Goal: Task Accomplishment & Management: Manage account settings

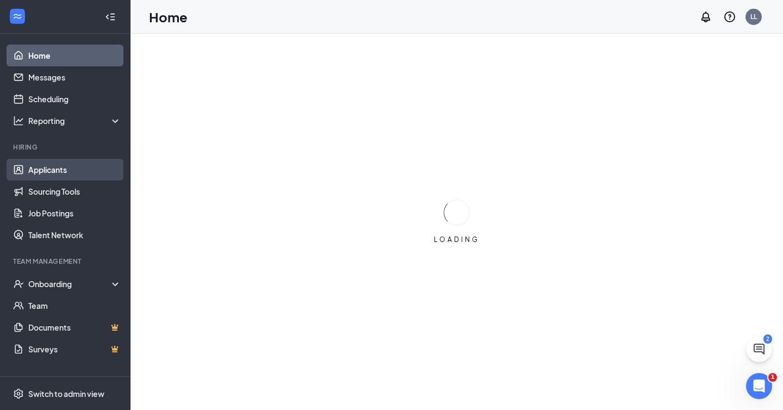
click at [60, 173] on link "Applicants" at bounding box center [74, 170] width 93 height 22
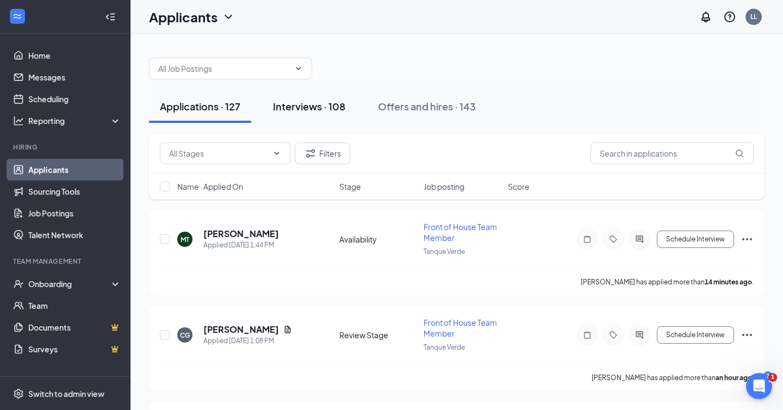
click at [302, 103] on div "Interviews · 108" at bounding box center [309, 106] width 72 height 14
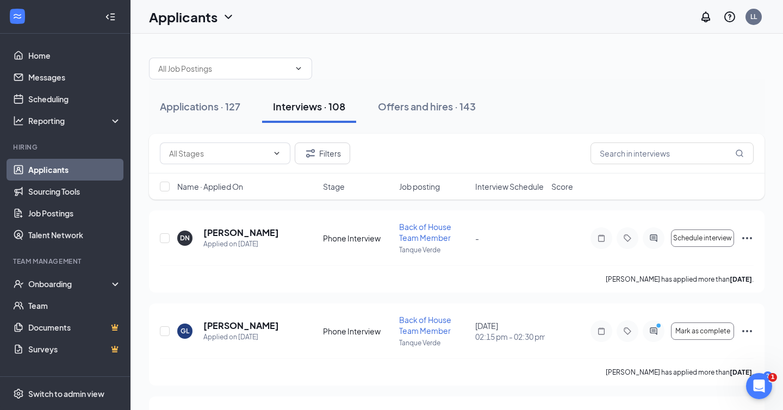
click at [501, 190] on span "Interview Schedule" at bounding box center [509, 186] width 68 height 11
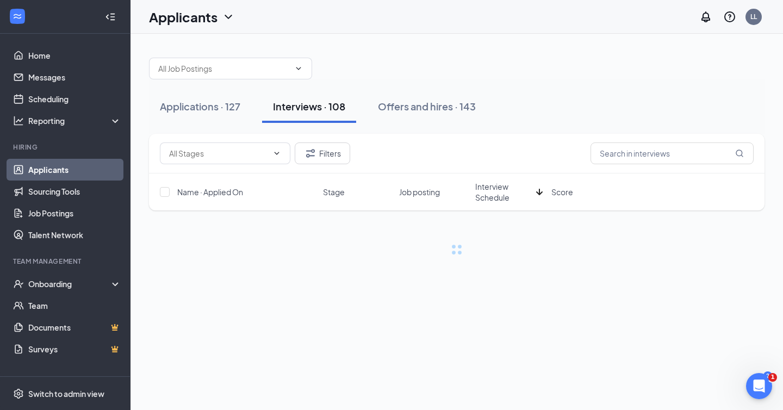
click at [501, 190] on span "Interview Schedule" at bounding box center [503, 192] width 57 height 22
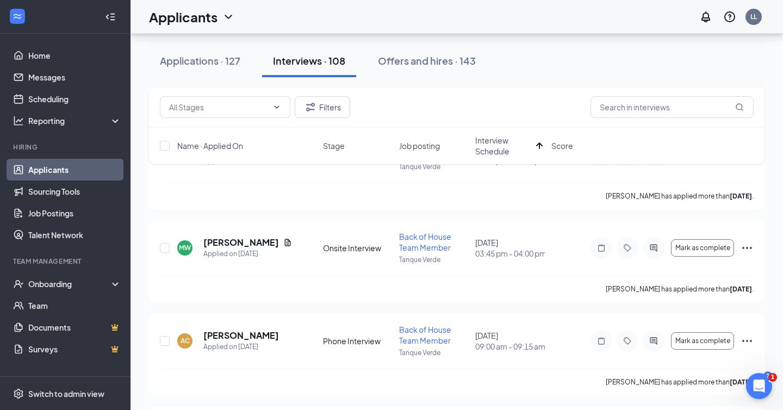
scroll to position [840, 0]
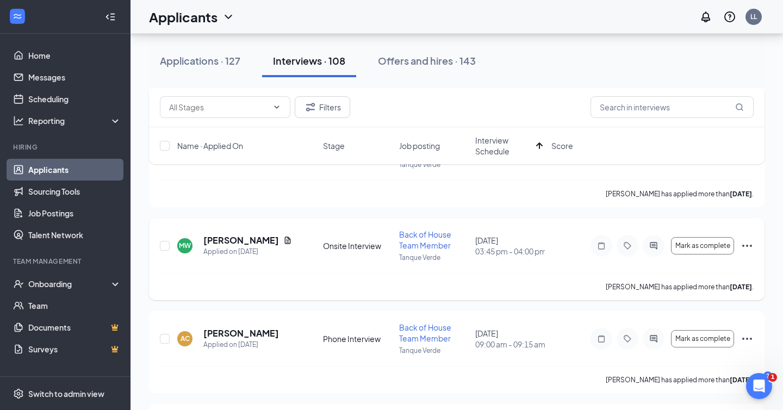
click at [745, 245] on icon "Ellipses" at bounding box center [746, 245] width 13 height 13
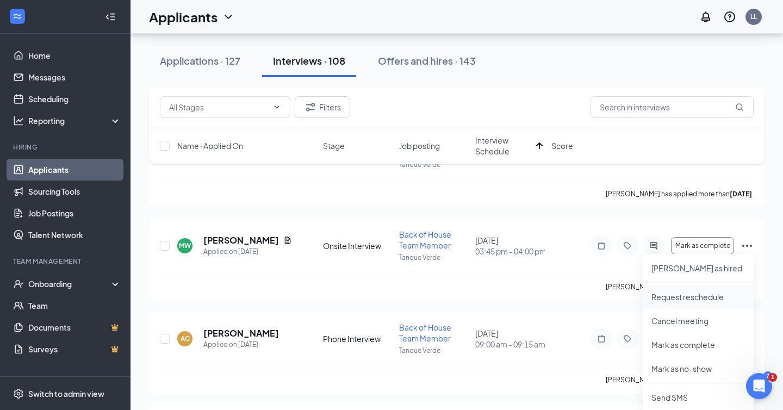
click at [709, 294] on p "Request reschedule" at bounding box center [697, 296] width 93 height 11
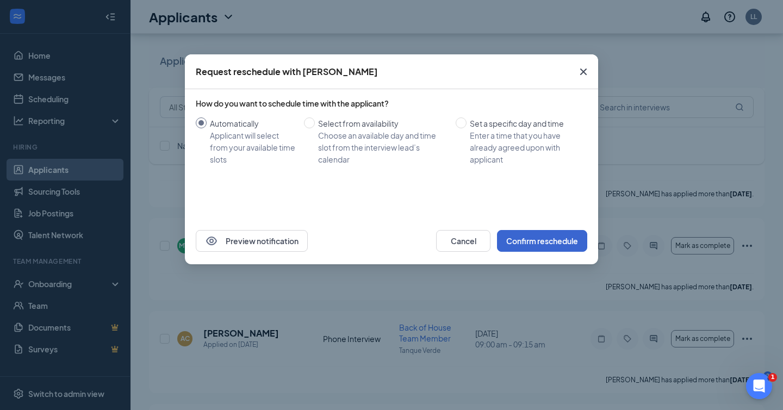
click at [558, 244] on button "Confirm reschedule" at bounding box center [542, 241] width 90 height 22
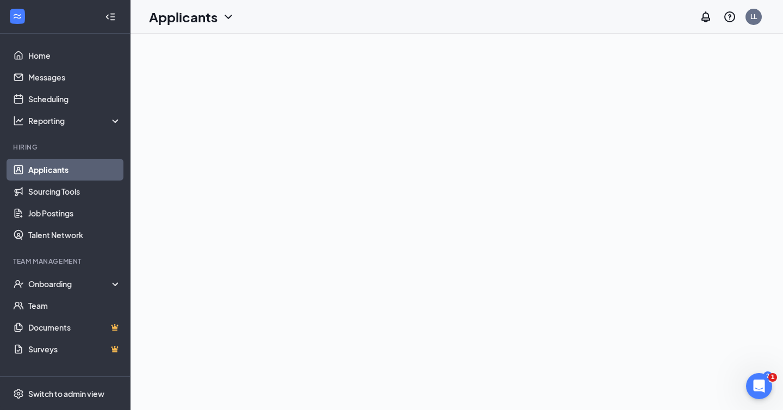
scroll to position [0, 0]
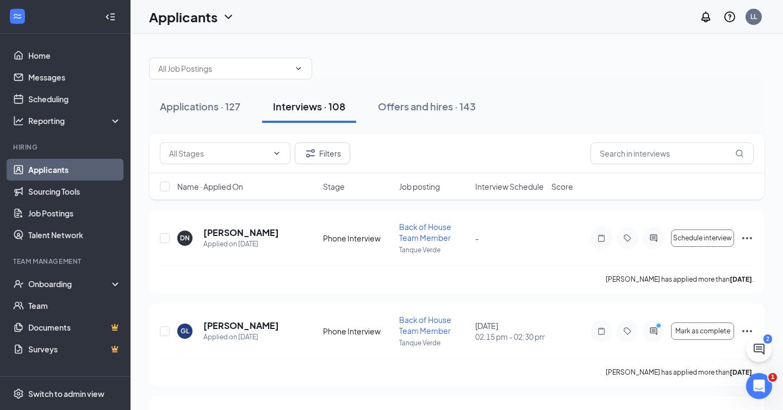
click at [506, 188] on span "Interview Schedule" at bounding box center [509, 186] width 68 height 11
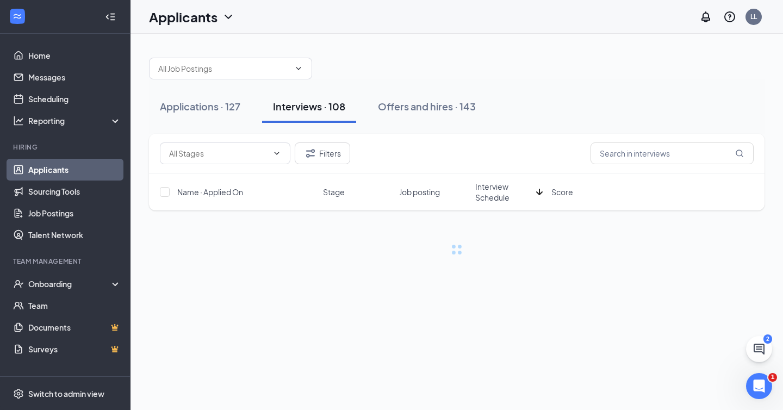
click at [506, 188] on span "Interview Schedule" at bounding box center [503, 192] width 57 height 22
click at [499, 109] on div "Applications · 127 Interviews · 108 Offers and hires · 143" at bounding box center [456, 106] width 615 height 33
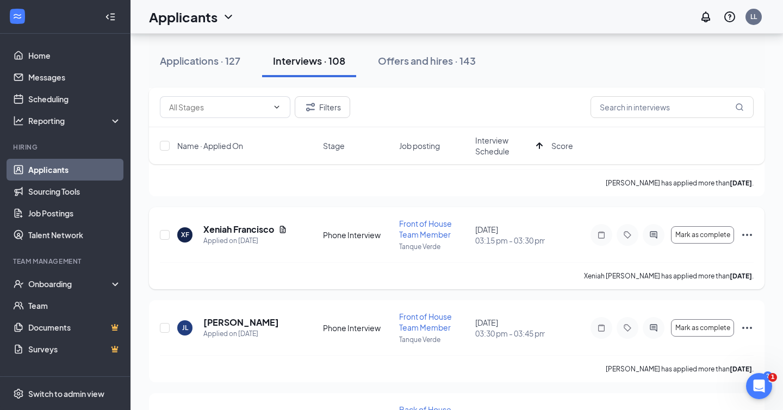
scroll to position [669, 0]
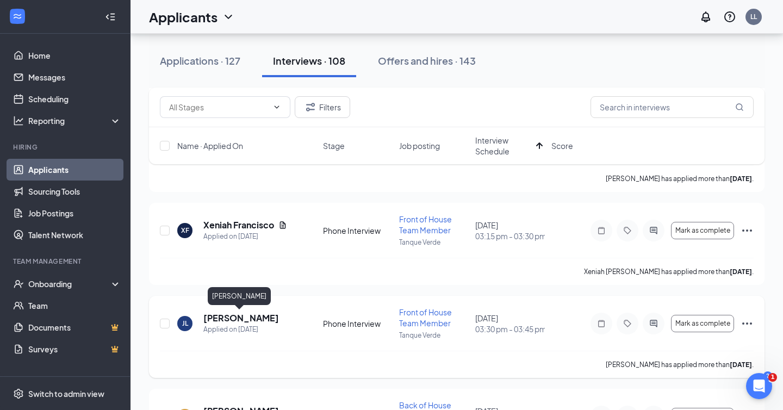
click at [227, 321] on h5 "[PERSON_NAME]" at bounding box center [241, 318] width 76 height 12
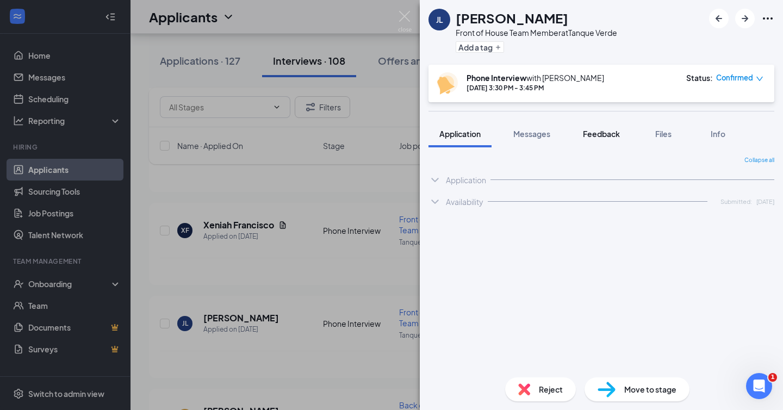
click at [590, 135] on span "Feedback" at bounding box center [601, 134] width 37 height 10
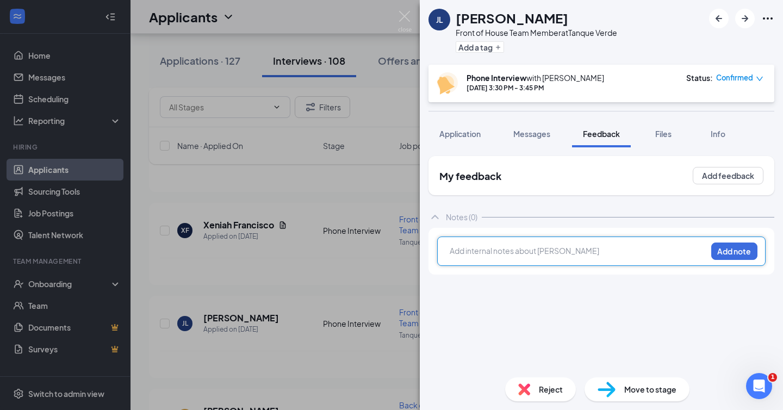
click at [509, 254] on div at bounding box center [578, 250] width 256 height 11
click at [738, 253] on button "Add note" at bounding box center [734, 250] width 46 height 17
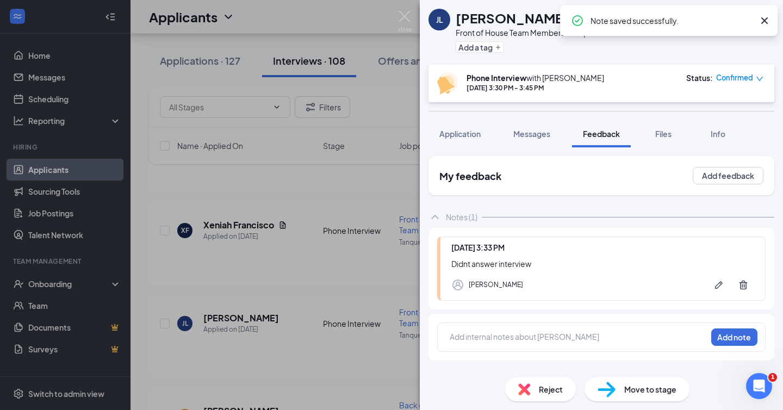
click at [549, 387] on span "Reject" at bounding box center [551, 389] width 24 height 12
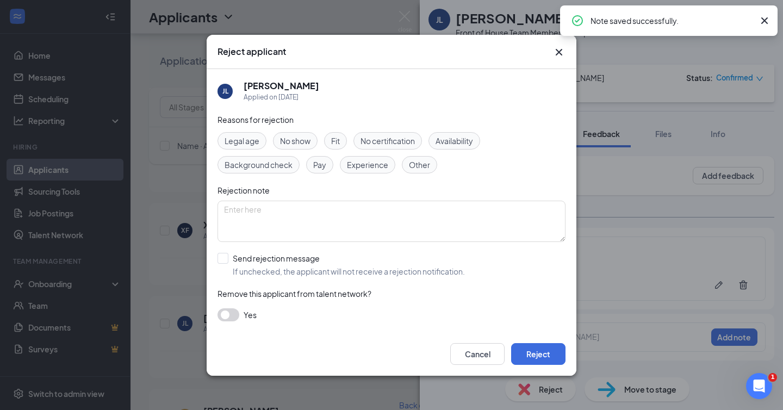
click at [373, 278] on div "Reasons for rejection Legal age No show Fit No certification Availability Backg…" at bounding box center [391, 223] width 348 height 218
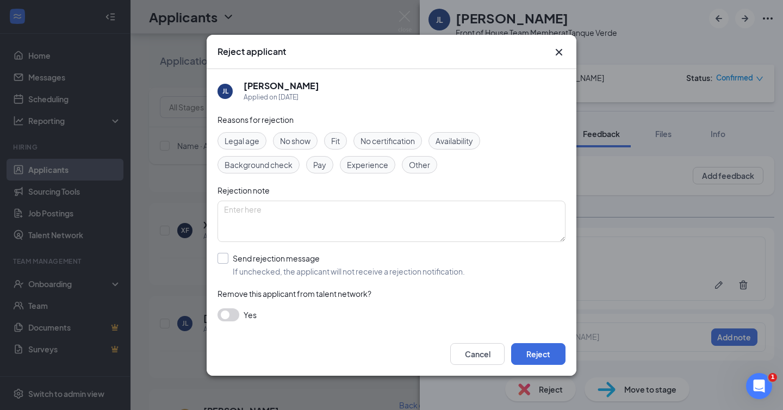
click at [372, 271] on span "If unchecked, the applicant will not receive a rejection notification." at bounding box center [349, 271] width 232 height 11
click at [372, 271] on input "Send rejection message If unchecked, the applicant will not receive a rejection…" at bounding box center [340, 265] width 247 height 24
checkbox input "true"
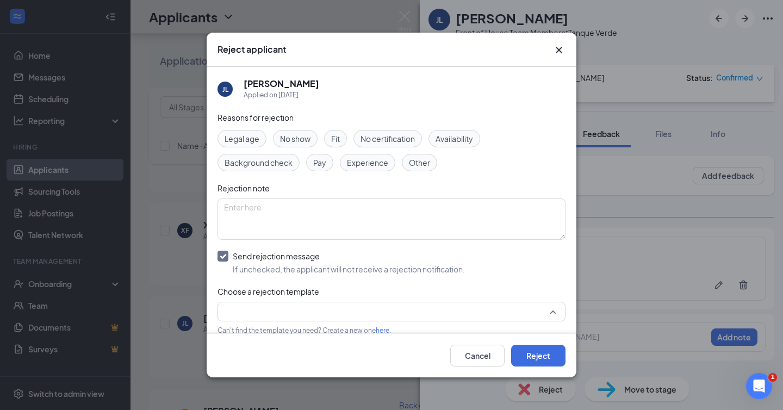
click at [355, 315] on input "search" at bounding box center [387, 311] width 327 height 18
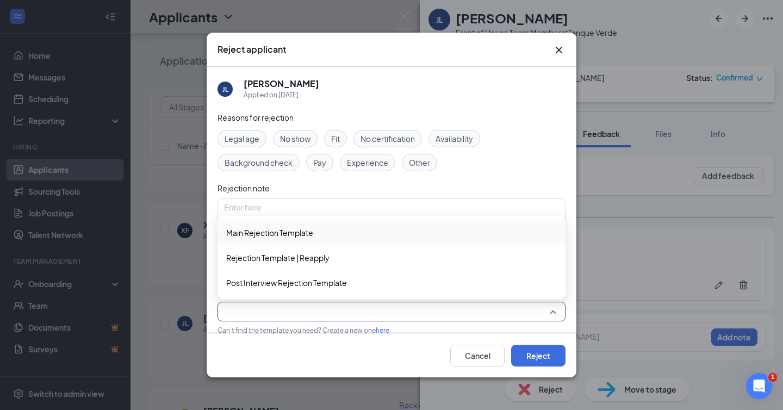
click at [335, 240] on div "Main Rejection Template" at bounding box center [391, 232] width 348 height 25
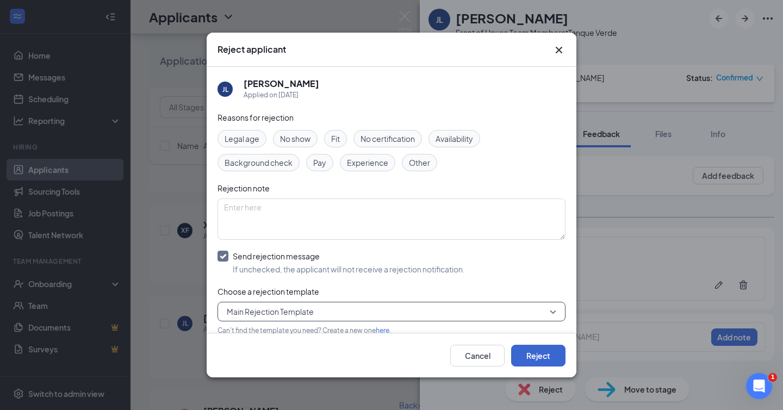
click at [532, 358] on button "Reject" at bounding box center [538, 356] width 54 height 22
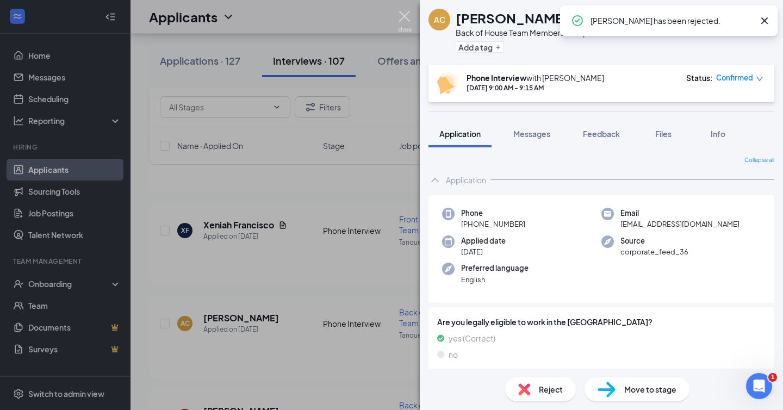
click at [399, 17] on img at bounding box center [405, 21] width 14 height 21
